Goal: Contribute content: Add original content to the website for others to see

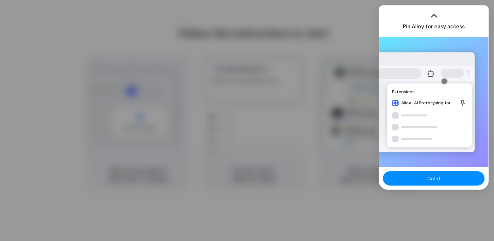
click at [328, 122] on div at bounding box center [247, 120] width 494 height 241
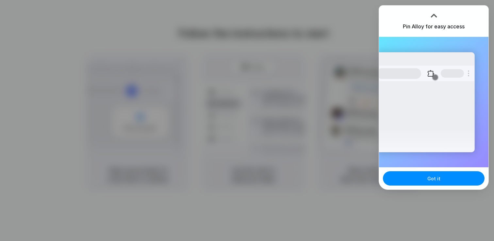
click at [276, 156] on div at bounding box center [247, 120] width 494 height 241
click at [434, 16] on div at bounding box center [434, 16] width 10 height 10
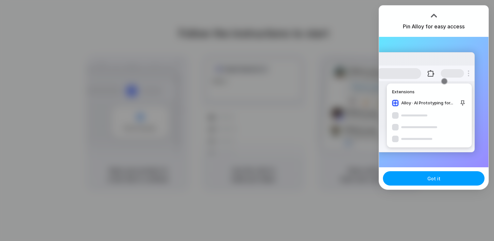
click at [443, 176] on button "Got it" at bounding box center [434, 179] width 102 height 14
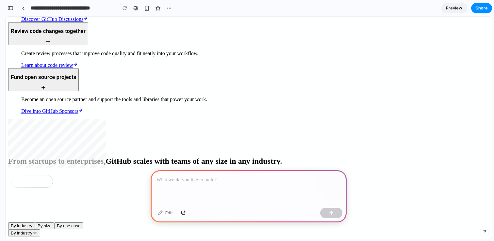
scroll to position [3369, 0]
